Goal: Check status: Check status

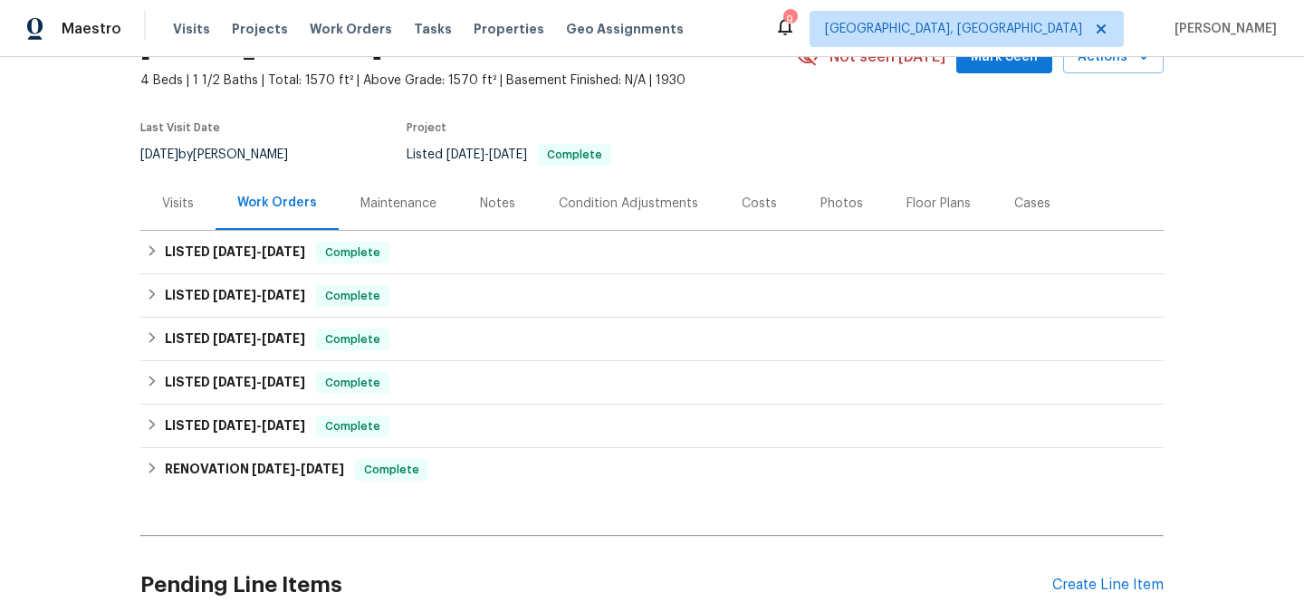
scroll to position [99, 0]
click at [204, 198] on div "Visits" at bounding box center [177, 202] width 75 height 53
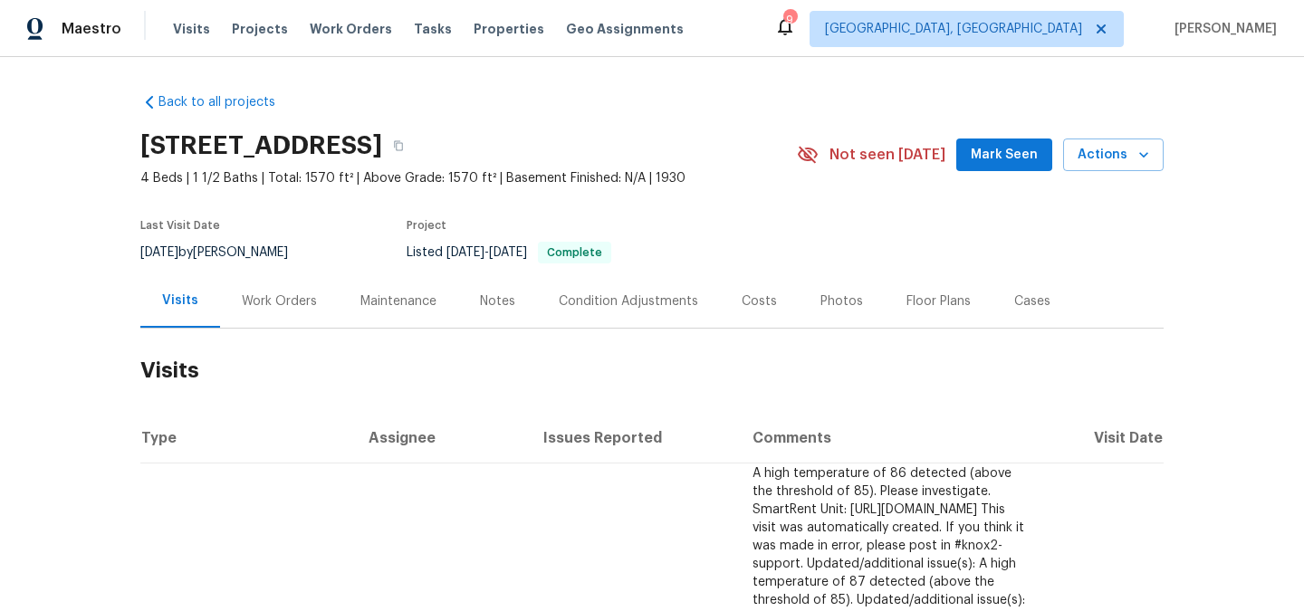
click at [252, 283] on div "Work Orders" at bounding box center [279, 300] width 119 height 53
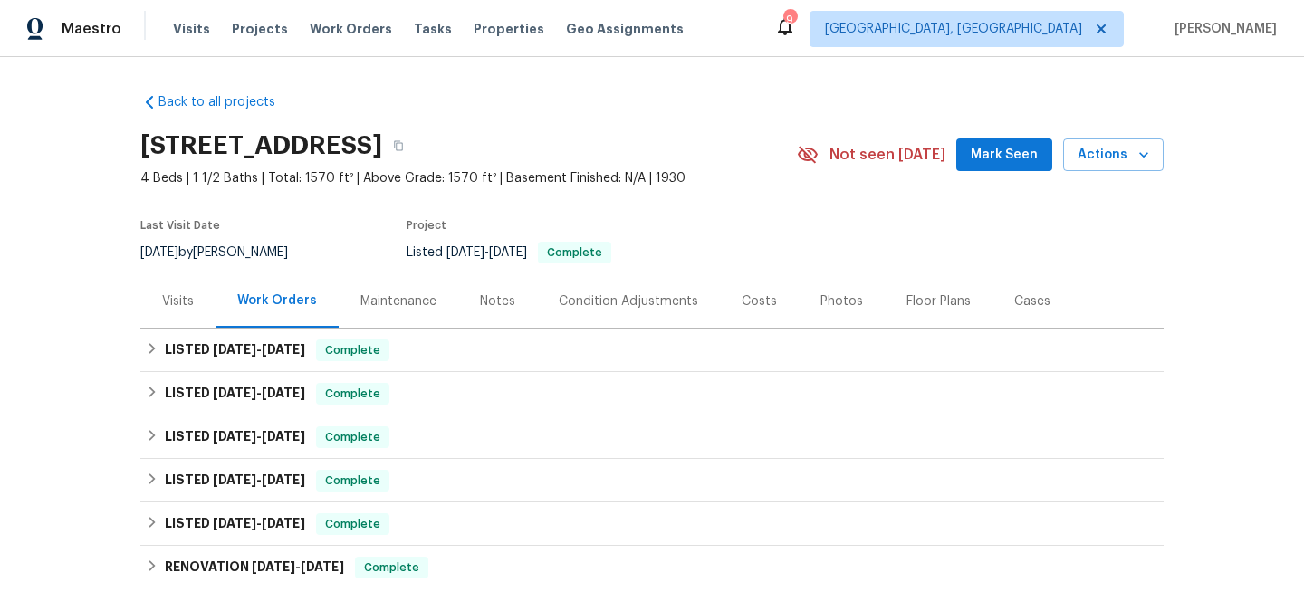
click at [269, 301] on div "Work Orders" at bounding box center [277, 301] width 80 height 18
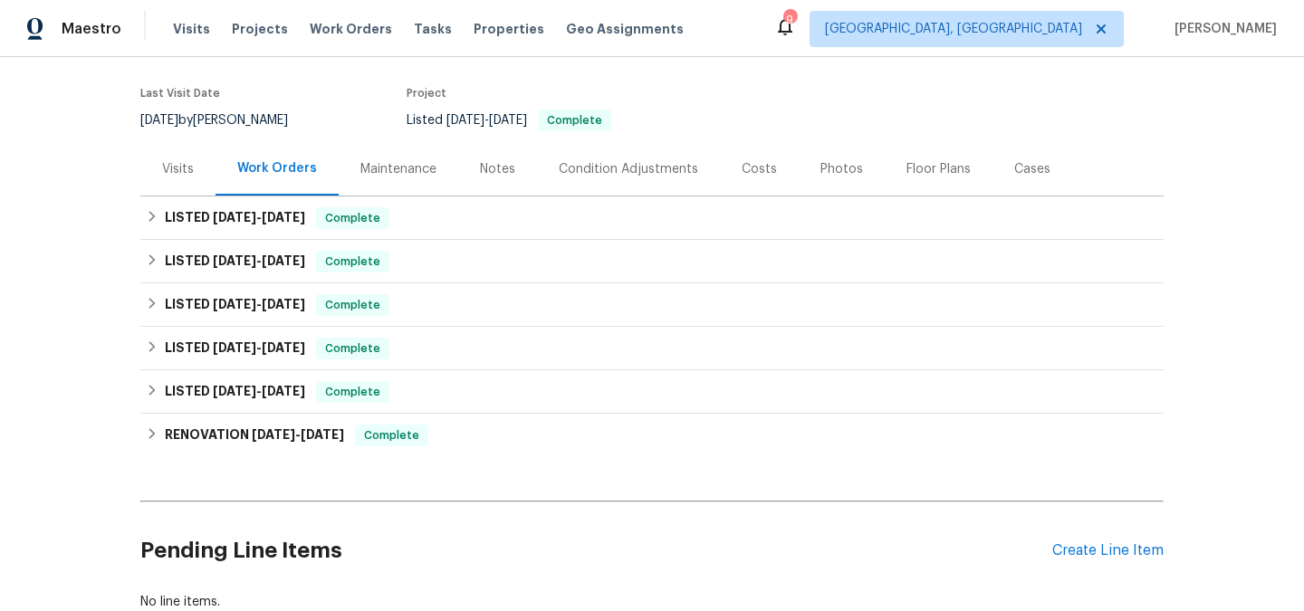
scroll to position [137, 0]
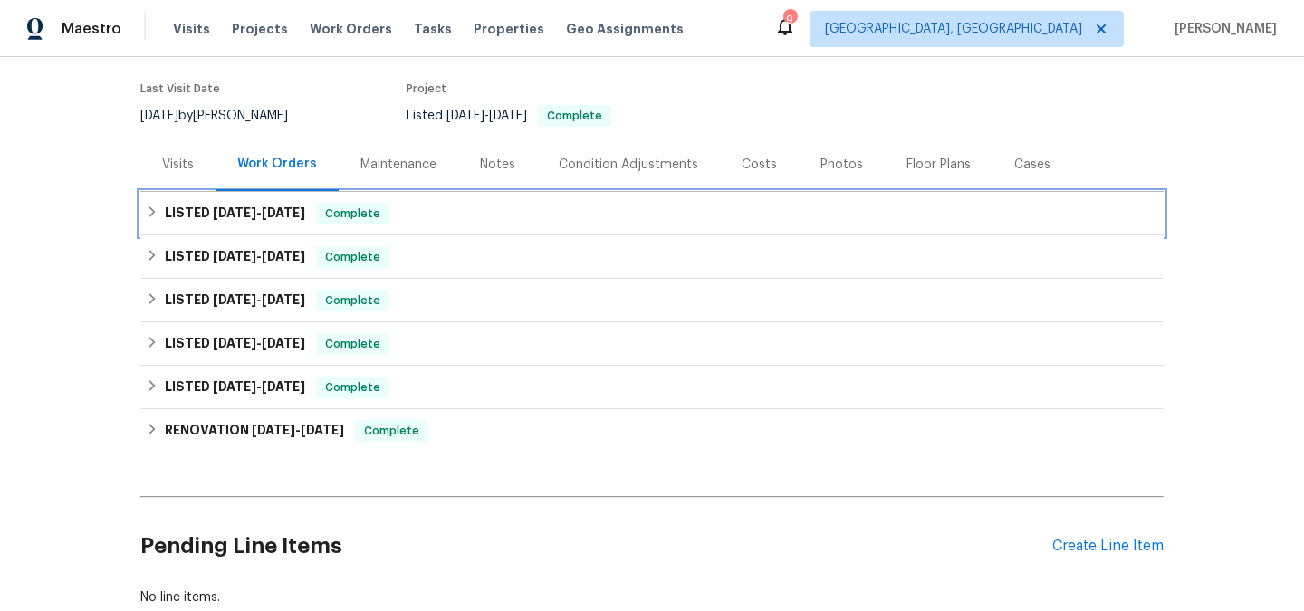
click at [256, 216] on span "[DATE]" at bounding box center [234, 212] width 43 height 13
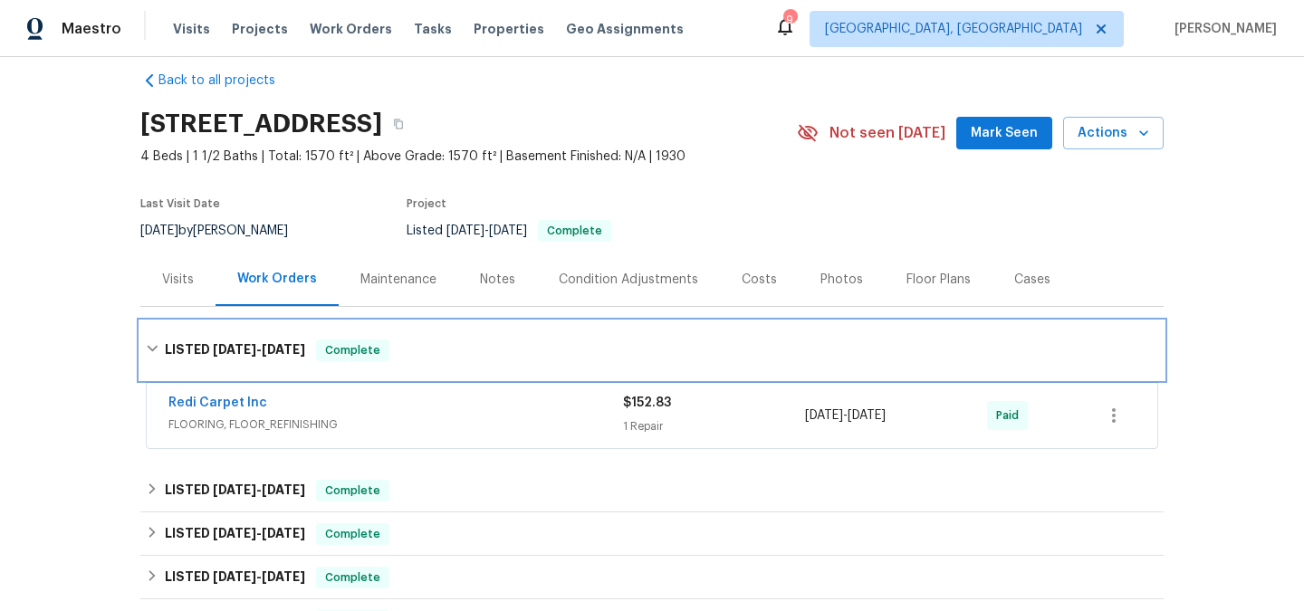
scroll to position [0, 0]
